Goal: Check status: Check status

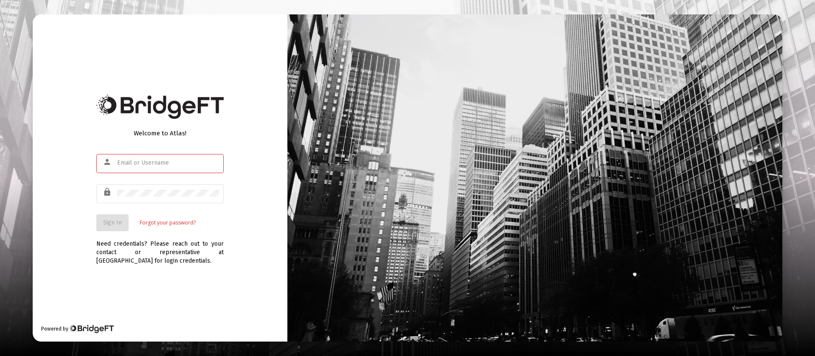
type input "[PERSON_NAME][EMAIL_ADDRESS][DOMAIN_NAME]"
click at [104, 222] on span "Sign In" at bounding box center [112, 222] width 19 height 7
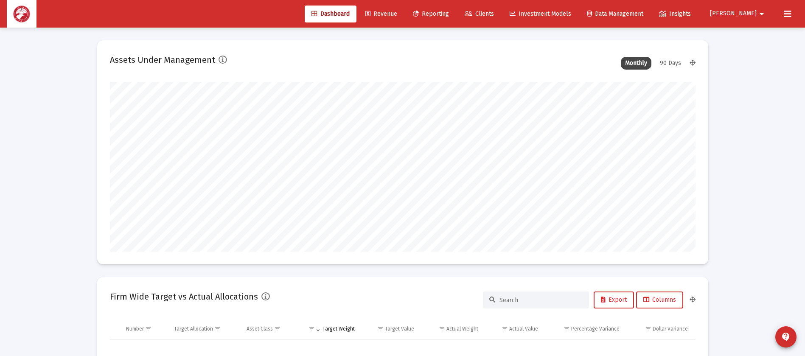
scroll to position [170, 315]
click at [494, 14] on span "Clients" at bounding box center [479, 13] width 29 height 7
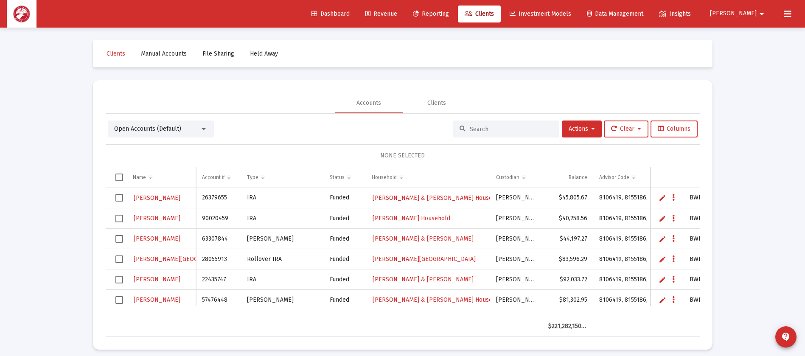
click at [486, 123] on div at bounding box center [506, 129] width 106 height 17
click at [486, 129] on input at bounding box center [511, 129] width 83 height 7
type input "[PERSON_NAME]"
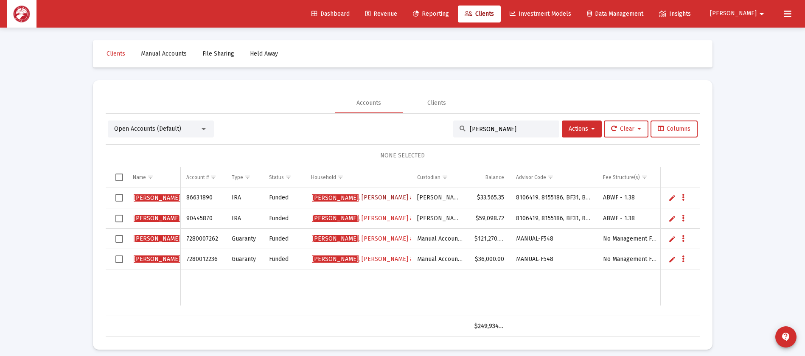
click at [357, 199] on span "[PERSON_NAME] & [PERSON_NAME] Household" at bounding box center [387, 197] width 151 height 7
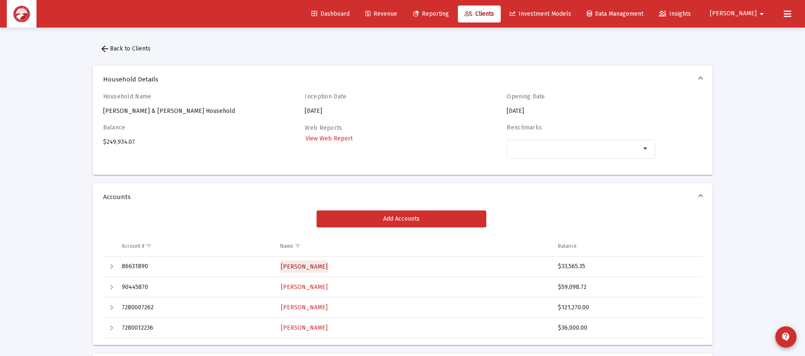
click at [304, 269] on span "[PERSON_NAME]" at bounding box center [304, 266] width 47 height 7
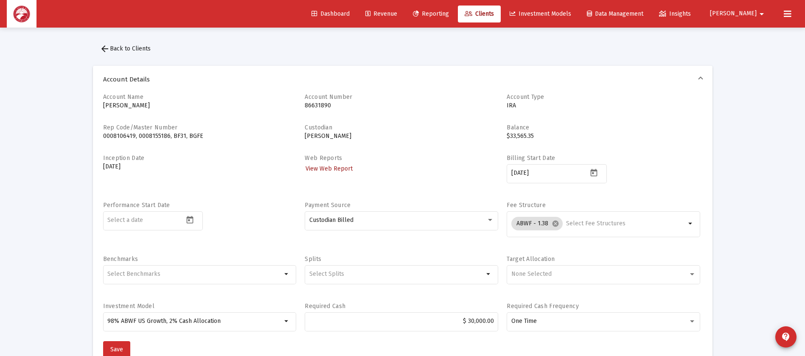
click at [336, 168] on span "View Web Report" at bounding box center [329, 168] width 47 height 7
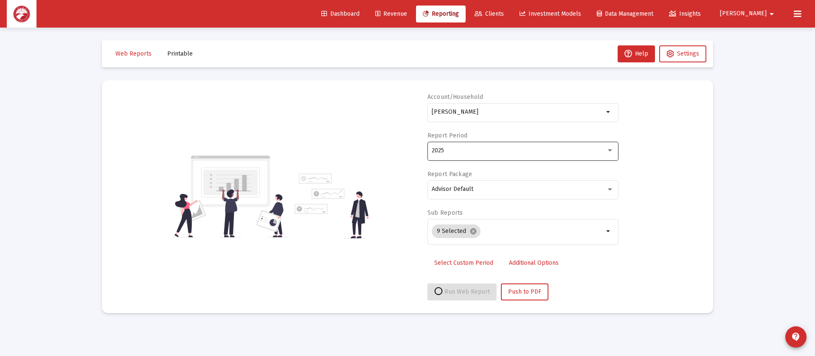
click at [493, 148] on div "2025" at bounding box center [519, 150] width 174 height 7
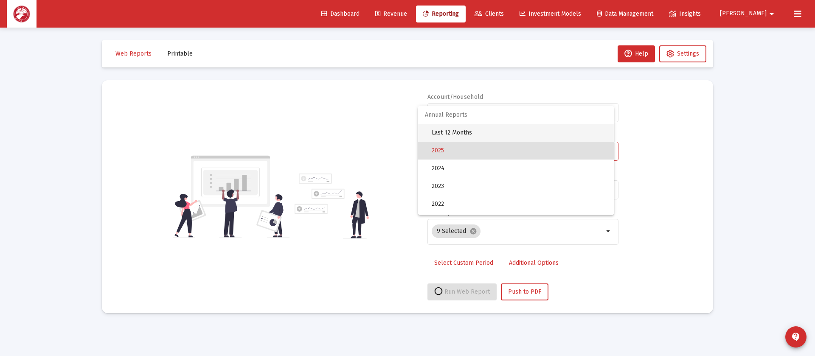
click at [498, 133] on span "Last 12 Months" at bounding box center [519, 133] width 175 height 18
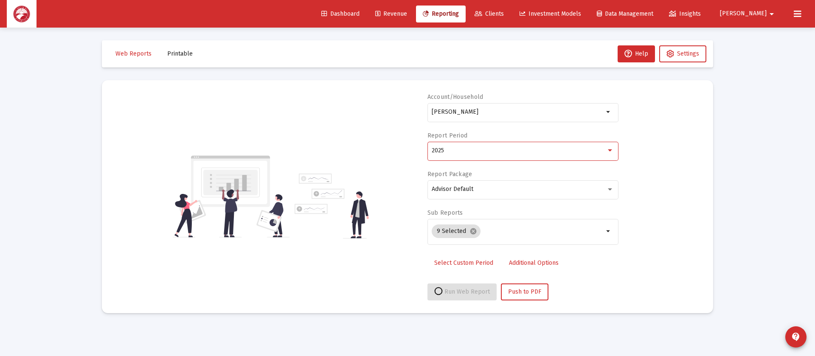
select select "View all"
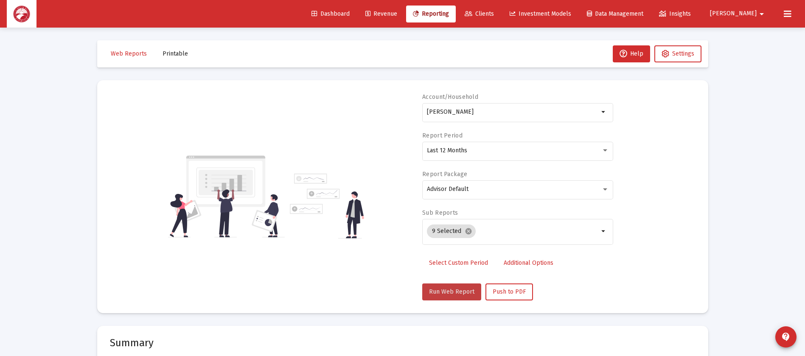
click at [470, 287] on button "Run Web Report" at bounding box center [451, 291] width 59 height 17
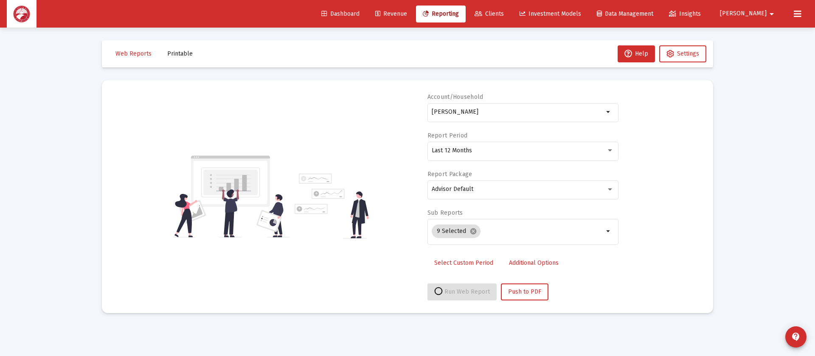
select select "View all"
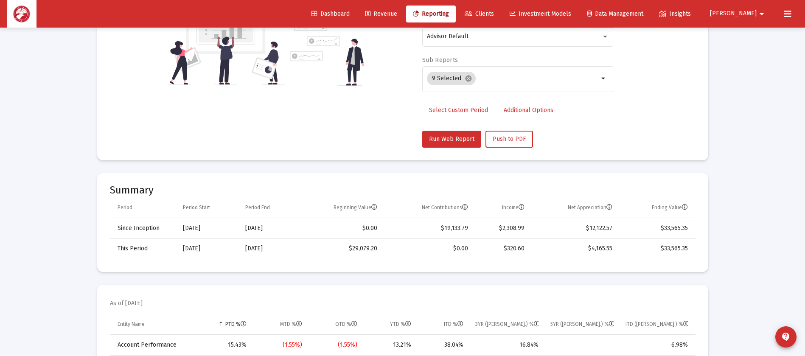
scroll to position [255, 0]
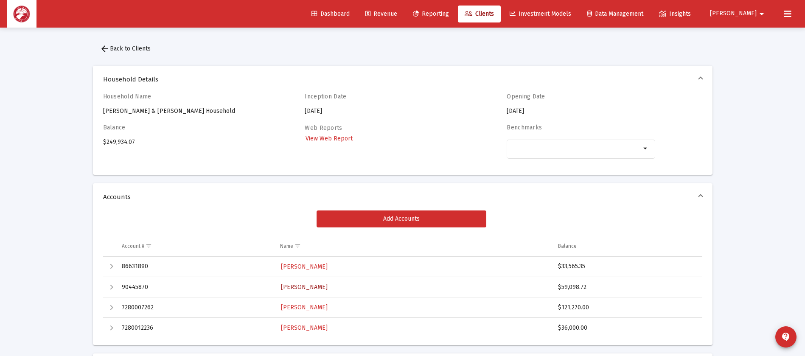
click at [302, 287] on span "[PERSON_NAME]" at bounding box center [304, 286] width 47 height 7
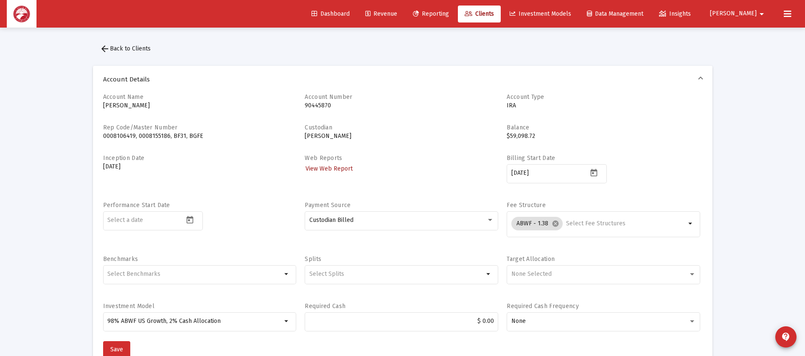
click at [318, 169] on span "View Web Report" at bounding box center [329, 168] width 47 height 7
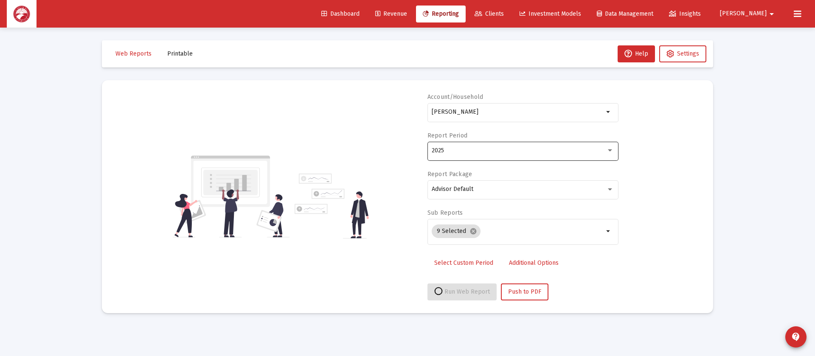
click at [466, 148] on div "2025" at bounding box center [519, 150] width 174 height 7
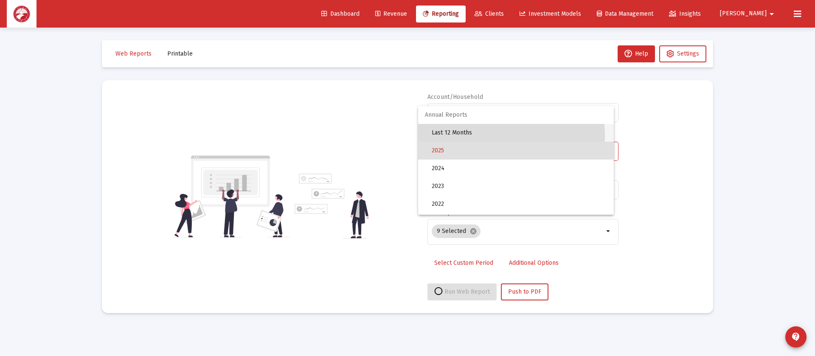
click at [491, 135] on span "Last 12 Months" at bounding box center [519, 133] width 175 height 18
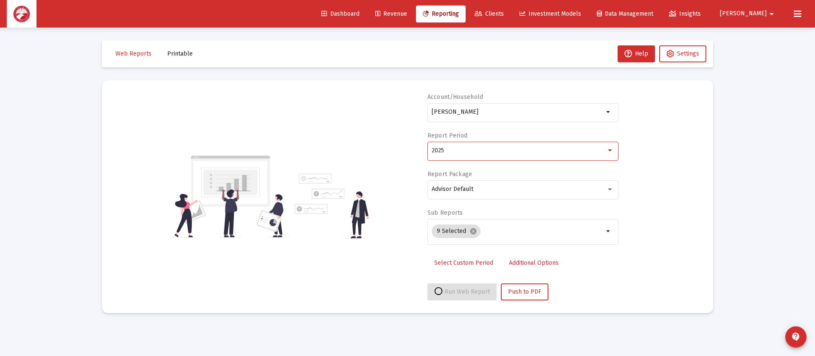
select select "View all"
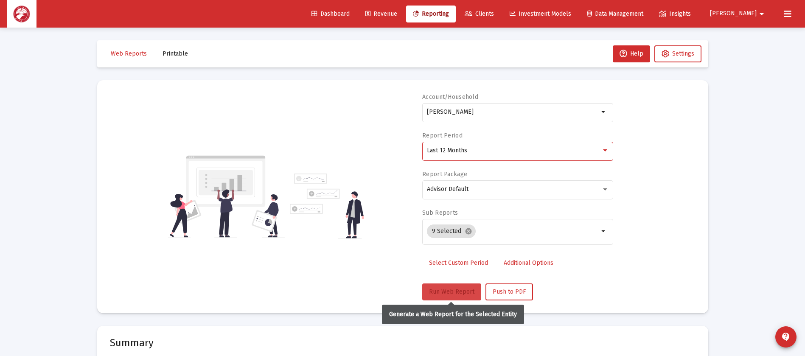
click at [452, 292] on span "Run Web Report" at bounding box center [451, 291] width 45 height 7
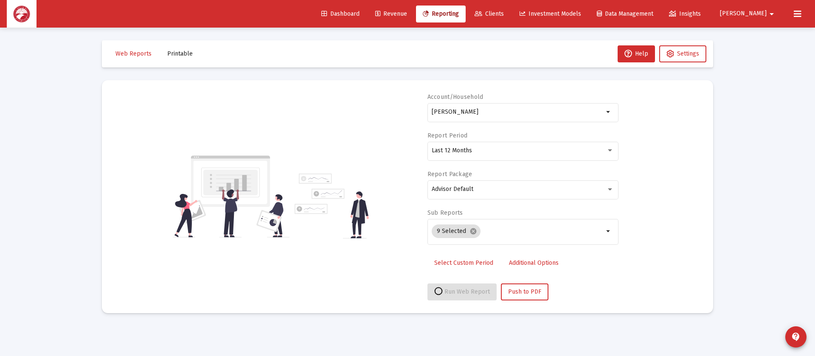
select select "View all"
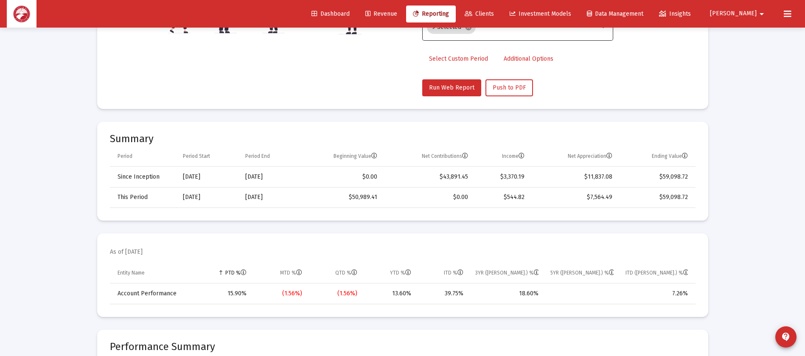
scroll to position [255, 0]
